Goal: Find specific page/section: Find specific page/section

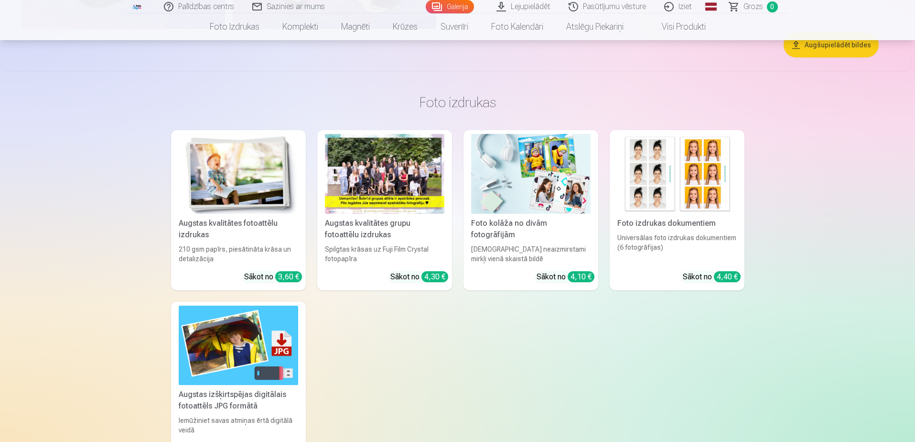
scroll to position [2149, 0]
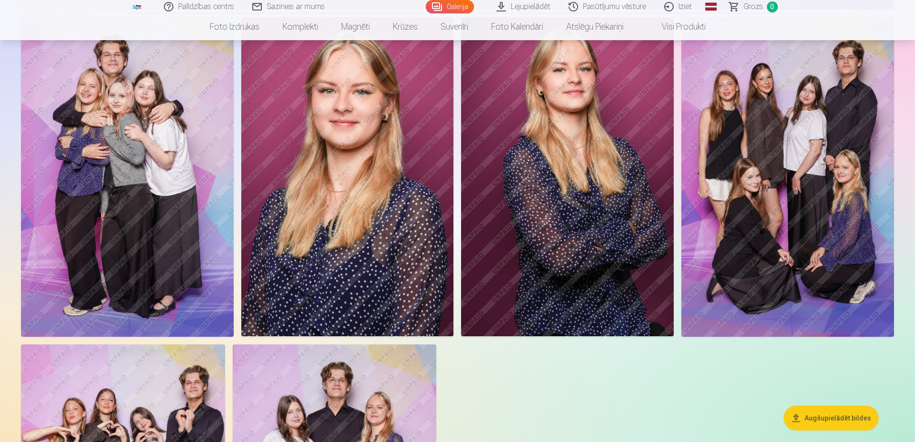
click at [473, 276] on button "Augšupielādēt bildes" at bounding box center [831, 417] width 95 height 25
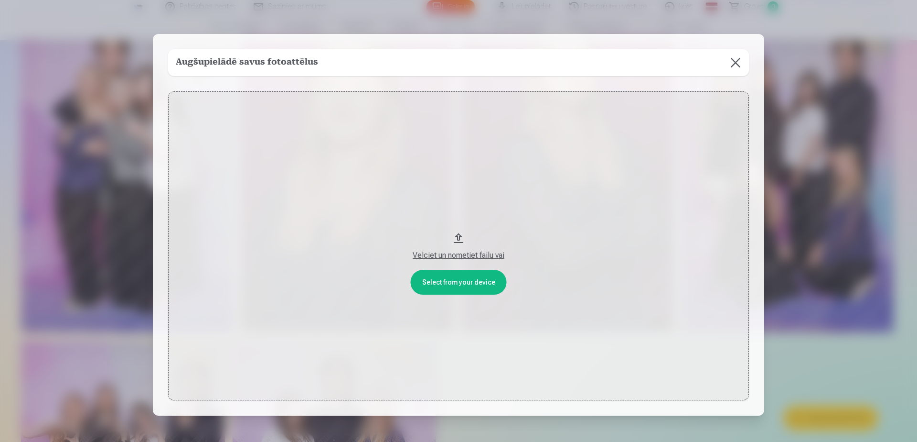
click at [473, 64] on button at bounding box center [736, 62] width 27 height 27
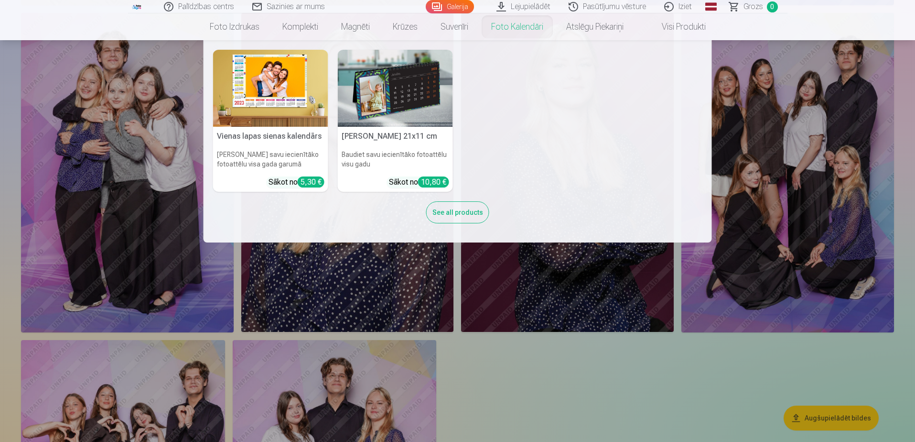
click at [473, 5] on link "Lejupielādēt" at bounding box center [524, 6] width 72 height 13
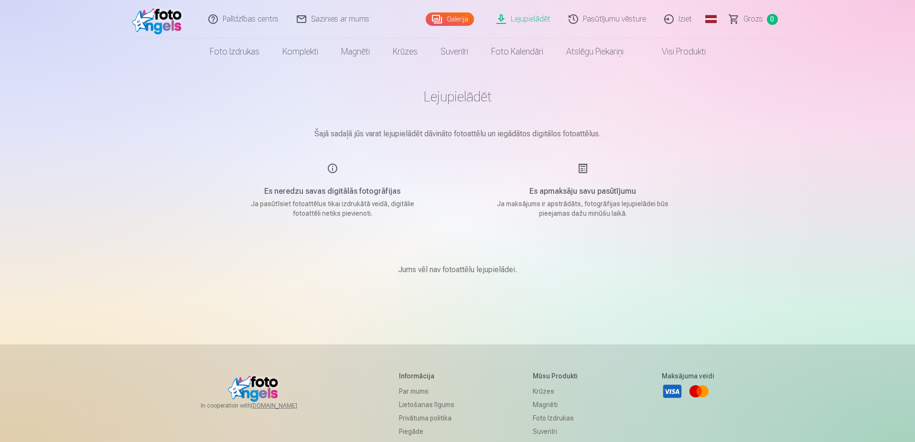
click at [450, 21] on link "Galerija" at bounding box center [450, 18] width 48 height 13
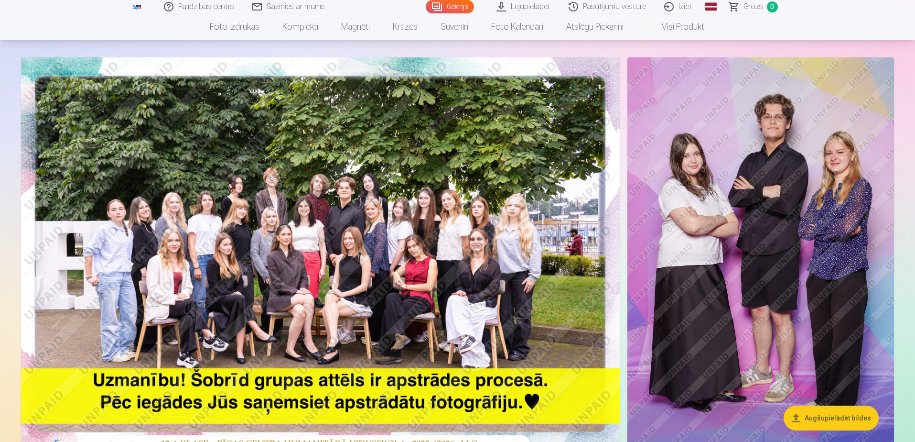
scroll to position [143, 0]
